Goal: Task Accomplishment & Management: Manage account settings

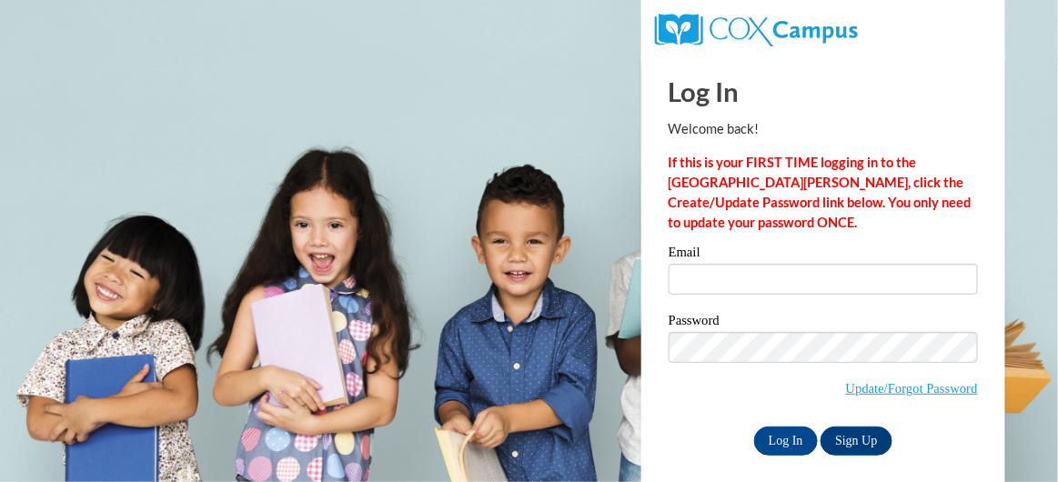
click at [708, 262] on label "Email" at bounding box center [822, 255] width 309 height 18
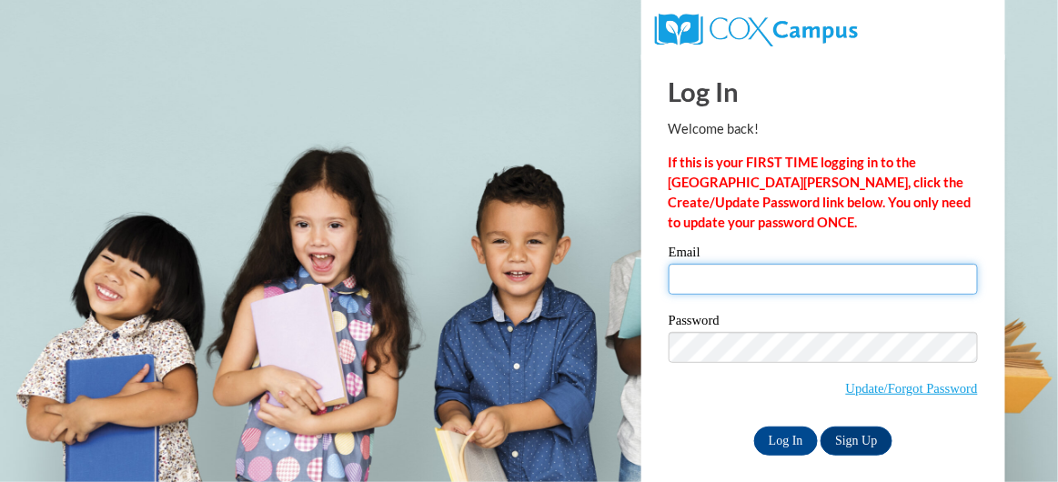
click at [708, 264] on input "Email" at bounding box center [822, 279] width 309 height 31
type input "[EMAIL_ADDRESS][DOMAIN_NAME]"
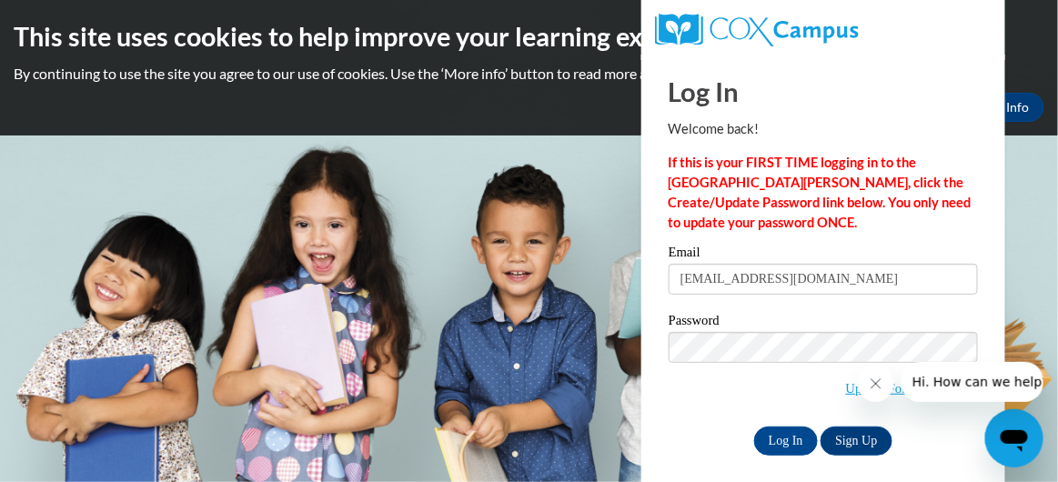
drag, startPoint x: 710, startPoint y: 428, endPoint x: 710, endPoint y: 416, distance: 11.8
click at [710, 418] on div "Email adreanlewis33@gmail.com Password Update/Forgot Password Log In Sign Up OR" at bounding box center [822, 350] width 309 height 209
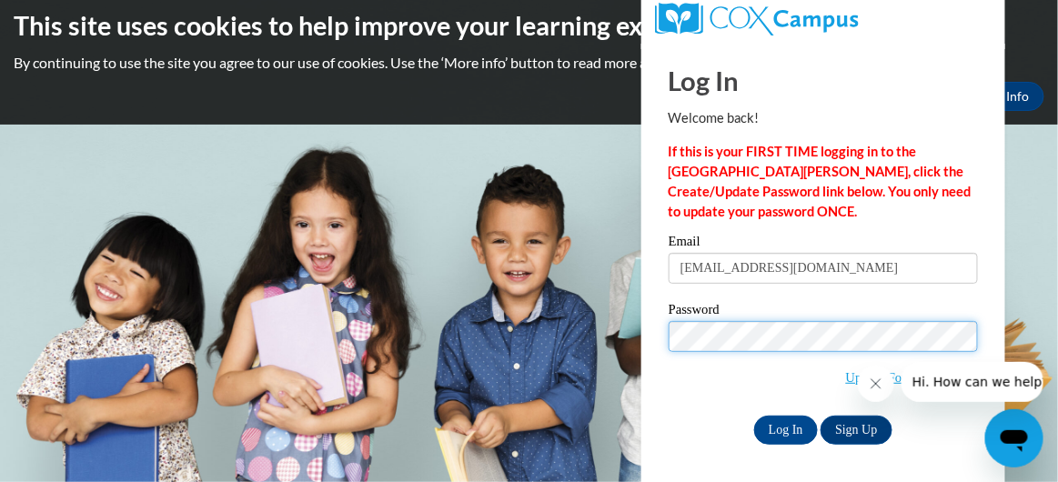
scroll to position [13, 0]
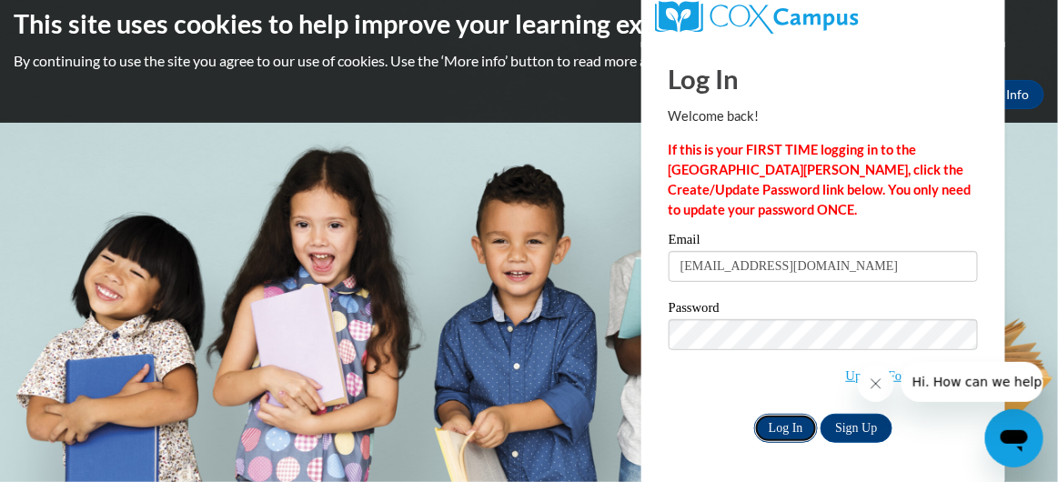
click at [794, 430] on input "Log In" at bounding box center [786, 428] width 64 height 29
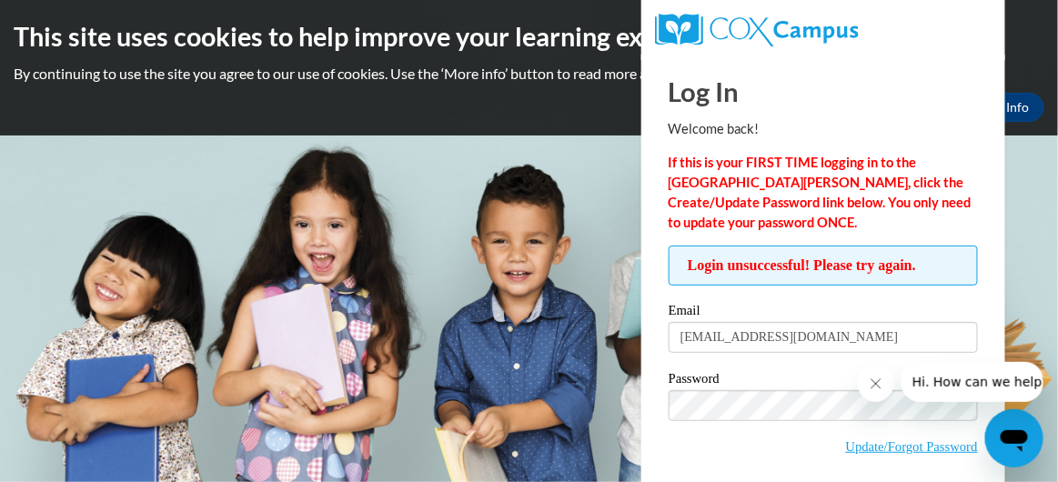
click at [871, 376] on icon "Close message from company" at bounding box center [875, 383] width 15 height 15
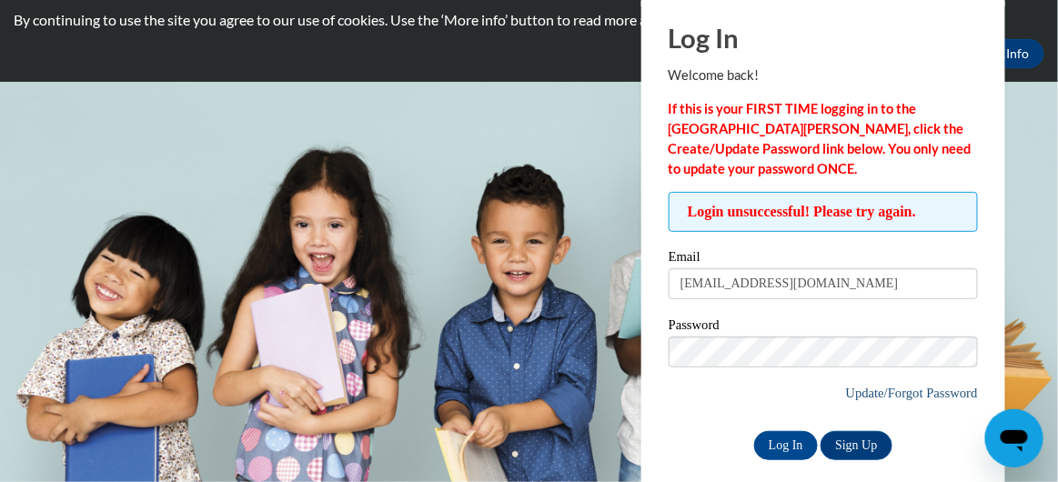
scroll to position [60, 0]
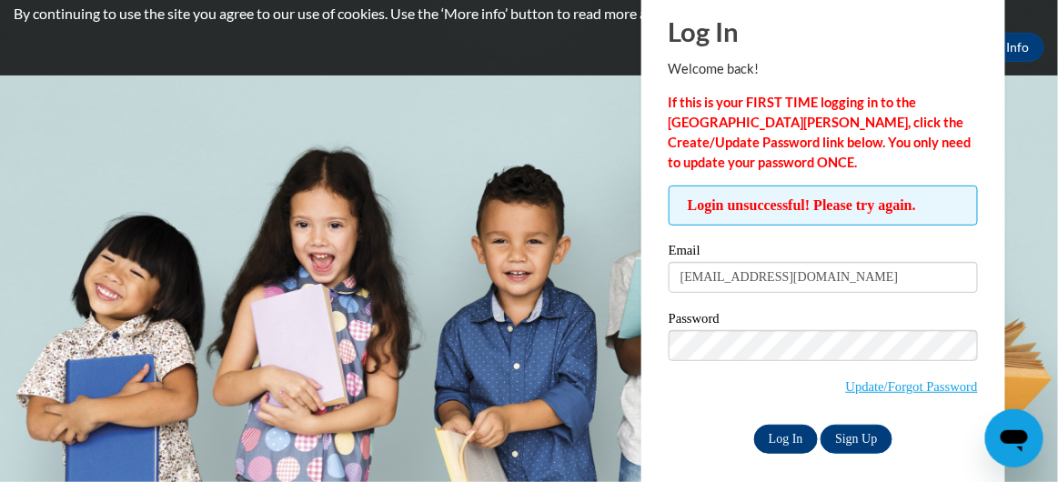
click at [766, 436] on input "Log In" at bounding box center [786, 439] width 64 height 29
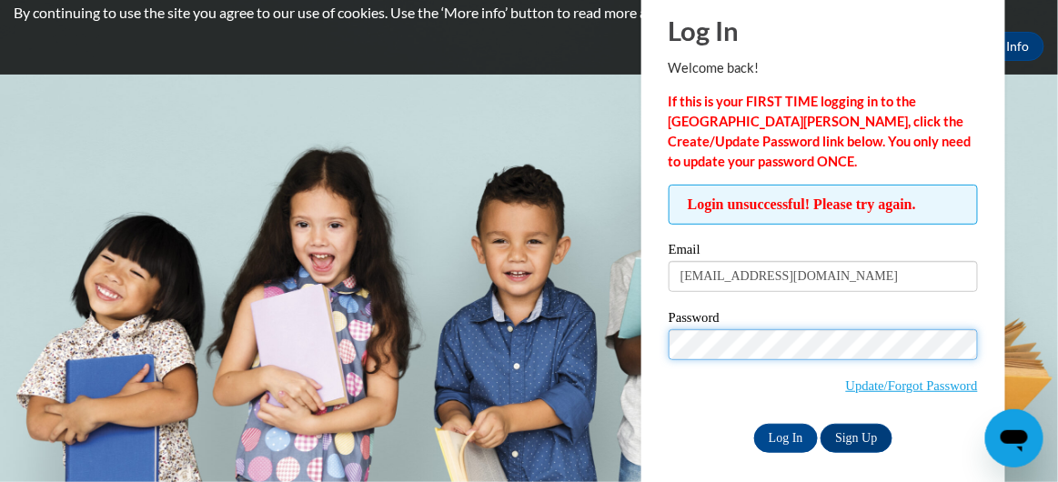
scroll to position [70, 0]
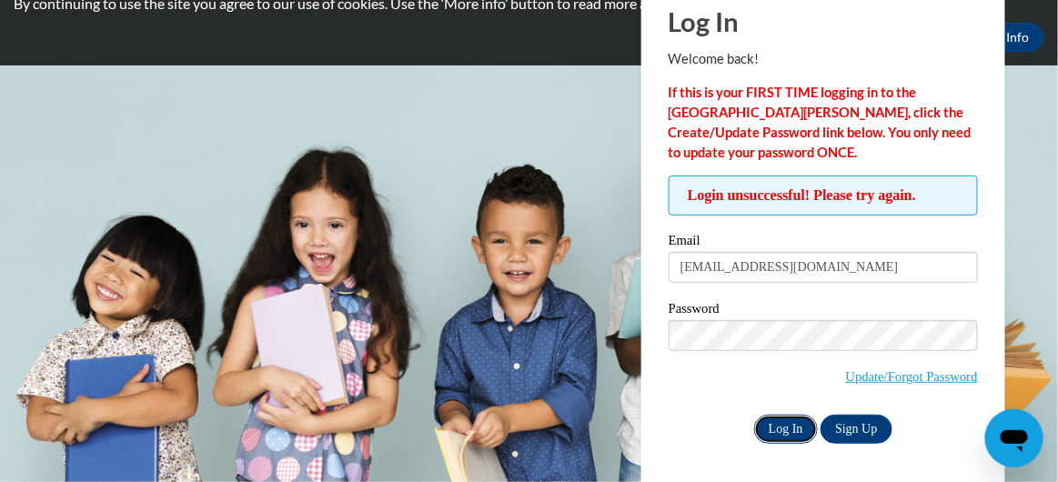
click at [787, 426] on input "Log In" at bounding box center [786, 429] width 64 height 29
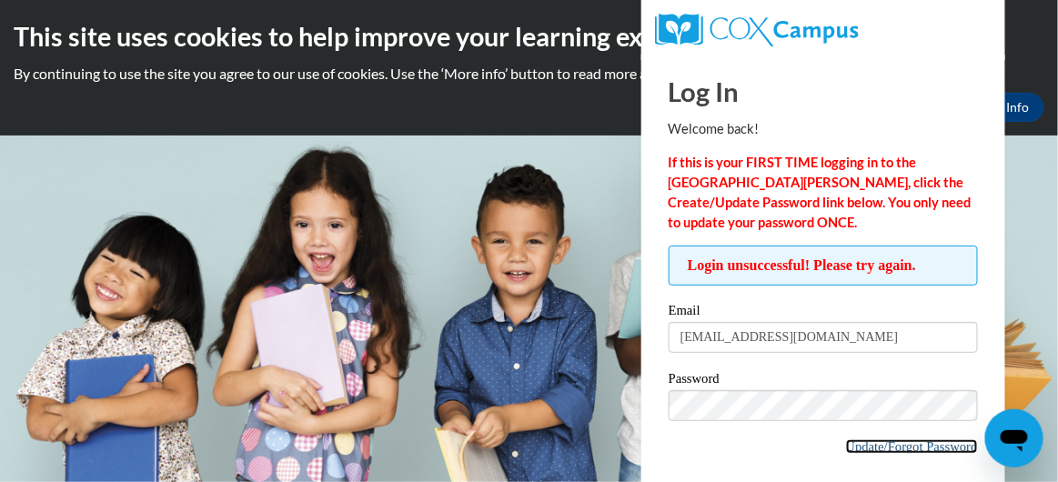
click at [917, 442] on link "Update/Forgot Password" at bounding box center [912, 446] width 132 height 15
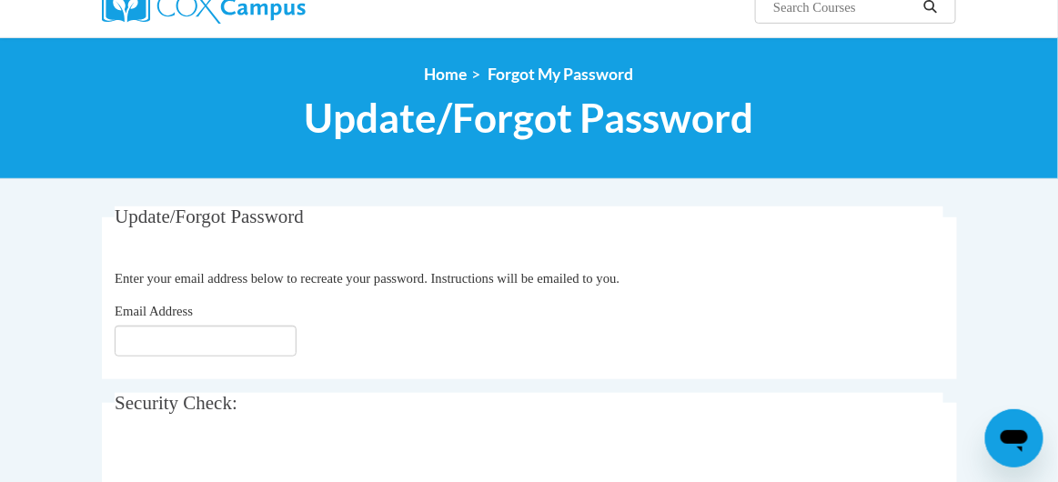
scroll to position [182, 0]
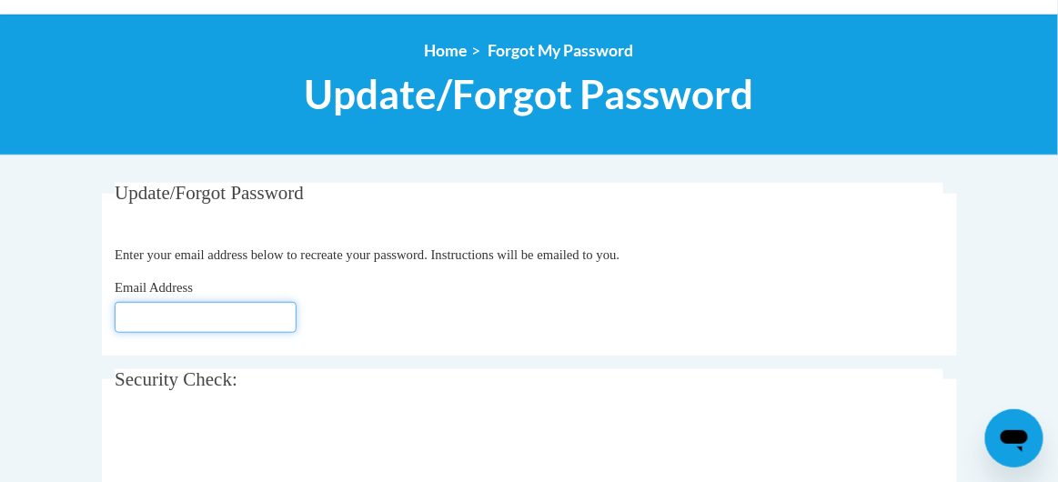
click at [208, 311] on input "Email Address" at bounding box center [206, 317] width 182 height 31
type input "[EMAIL_ADDRESS][DOMAIN_NAME]"
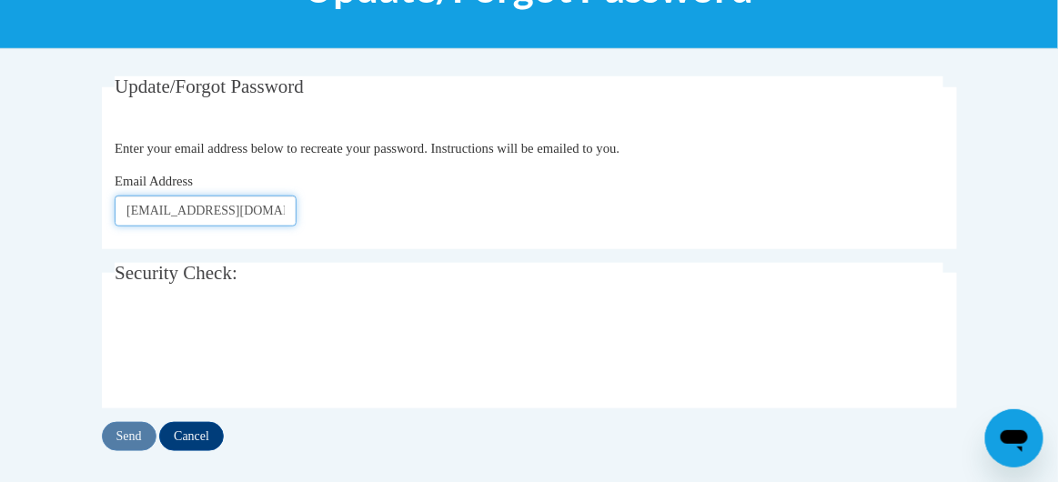
scroll to position [303, 0]
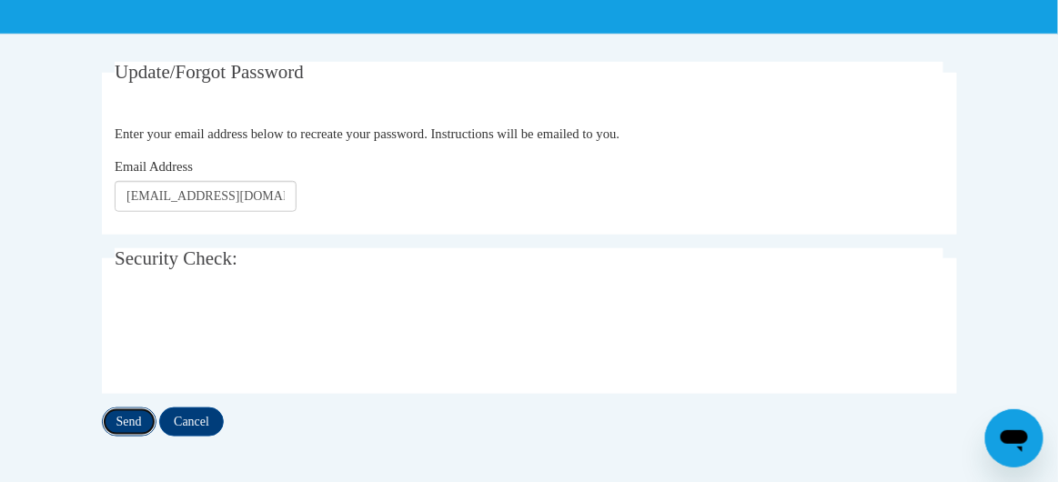
click at [128, 410] on input "Send" at bounding box center [129, 421] width 55 height 29
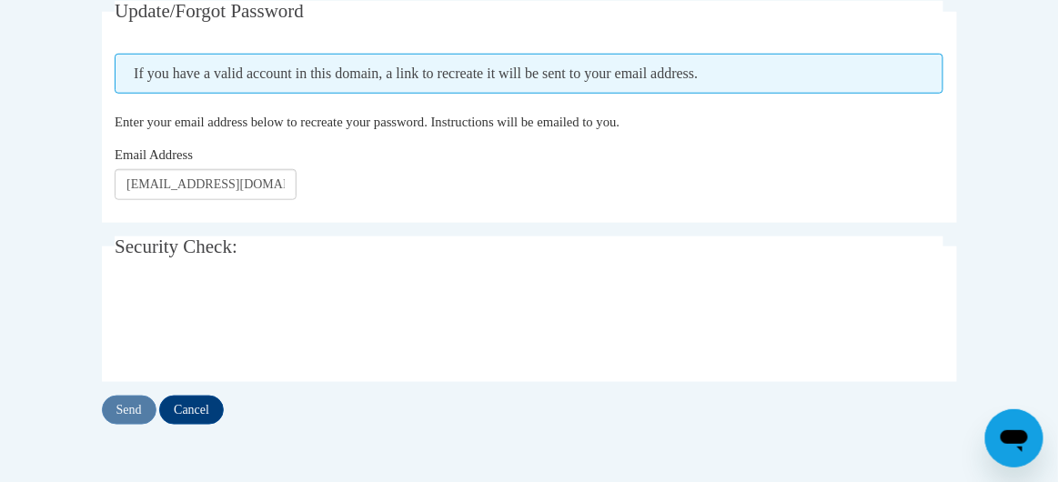
scroll to position [333, 0]
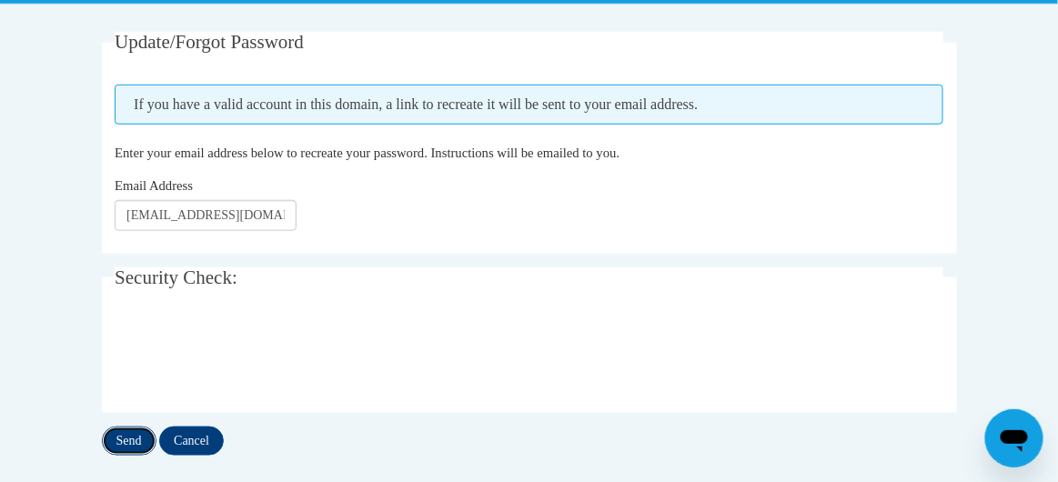
click at [131, 434] on input "Send" at bounding box center [129, 440] width 55 height 29
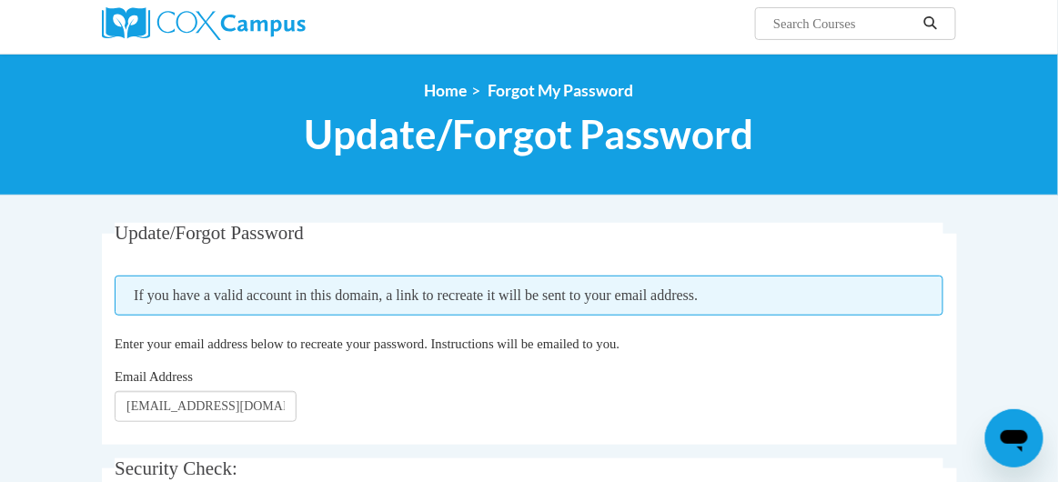
scroll to position [121, 0]
